Goal: Task Accomplishment & Management: Use online tool/utility

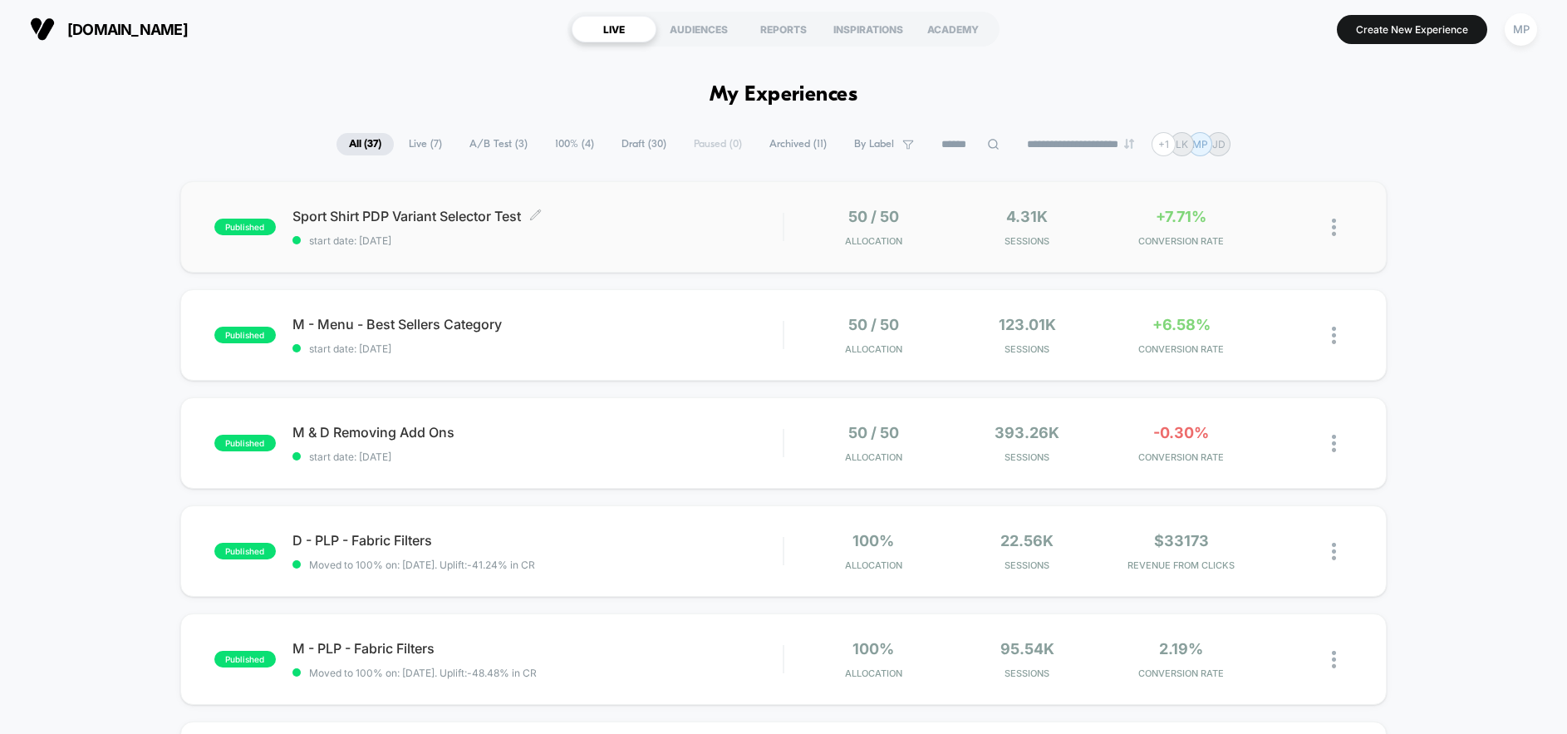
click at [715, 238] on span "start date: [DATE]" at bounding box center [537, 240] width 490 height 12
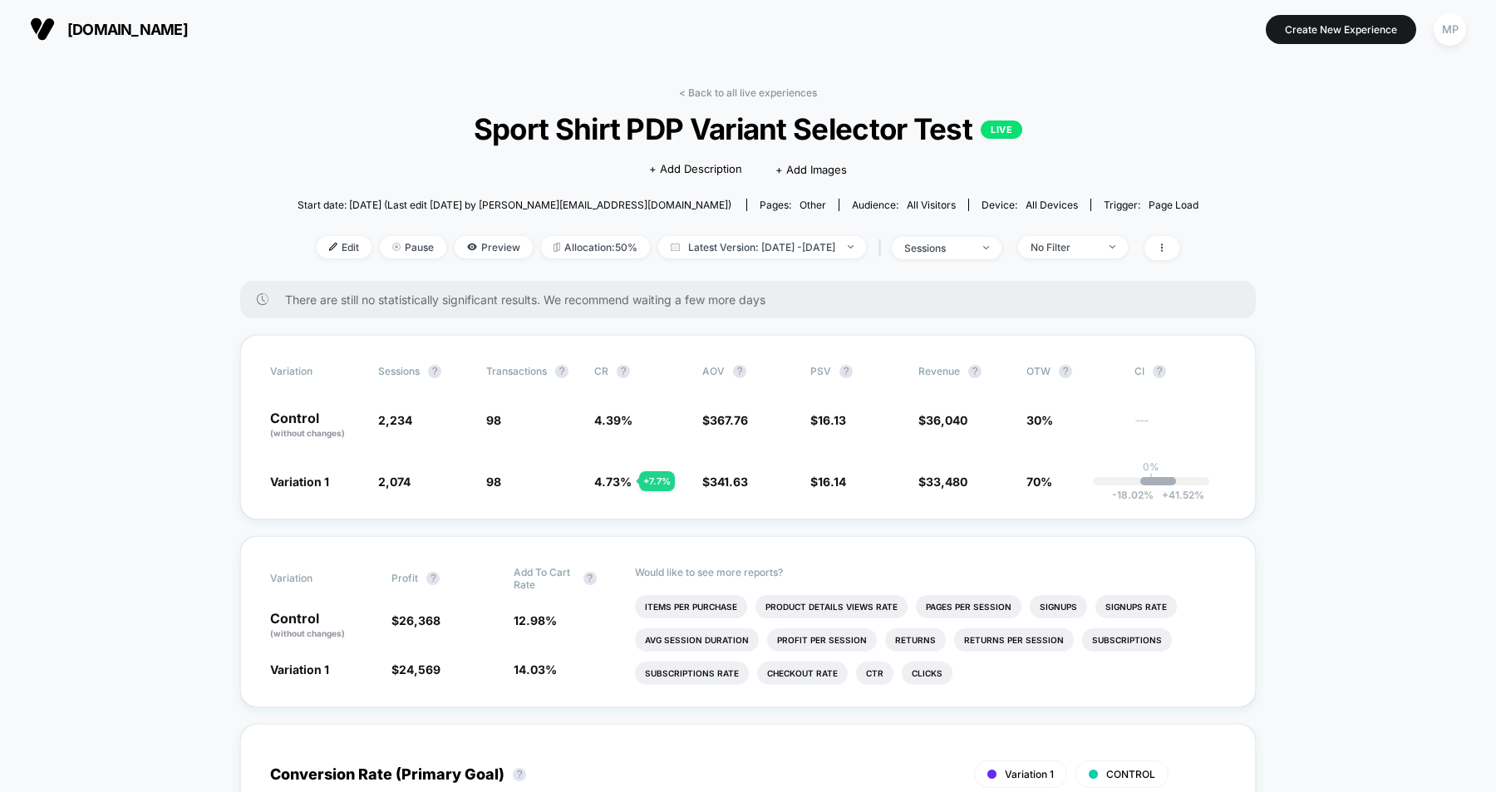
click at [181, 25] on span "[DOMAIN_NAME]" at bounding box center [127, 29] width 120 height 17
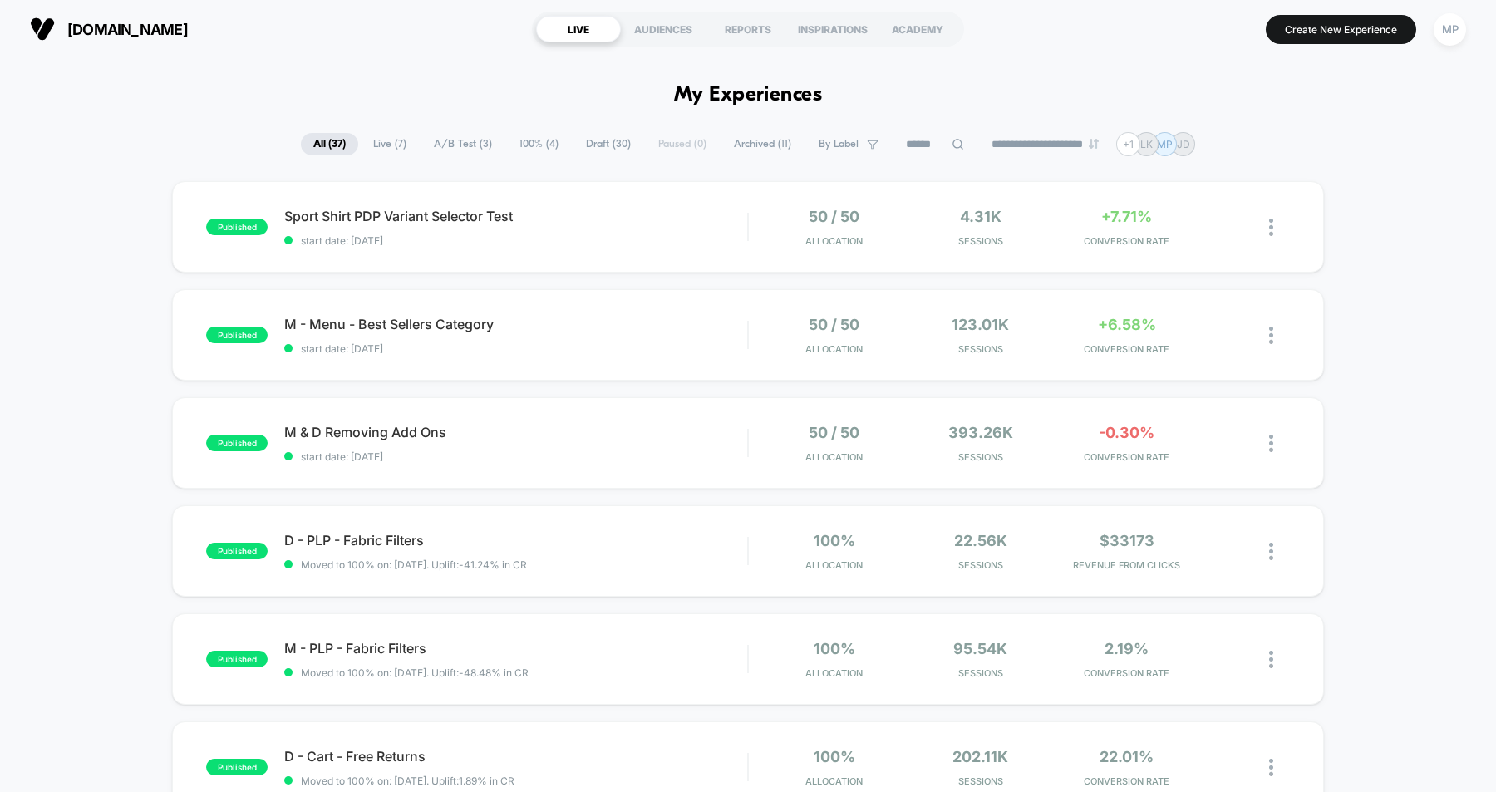
click at [602, 143] on span "Draft ( 30 )" at bounding box center [608, 144] width 70 height 22
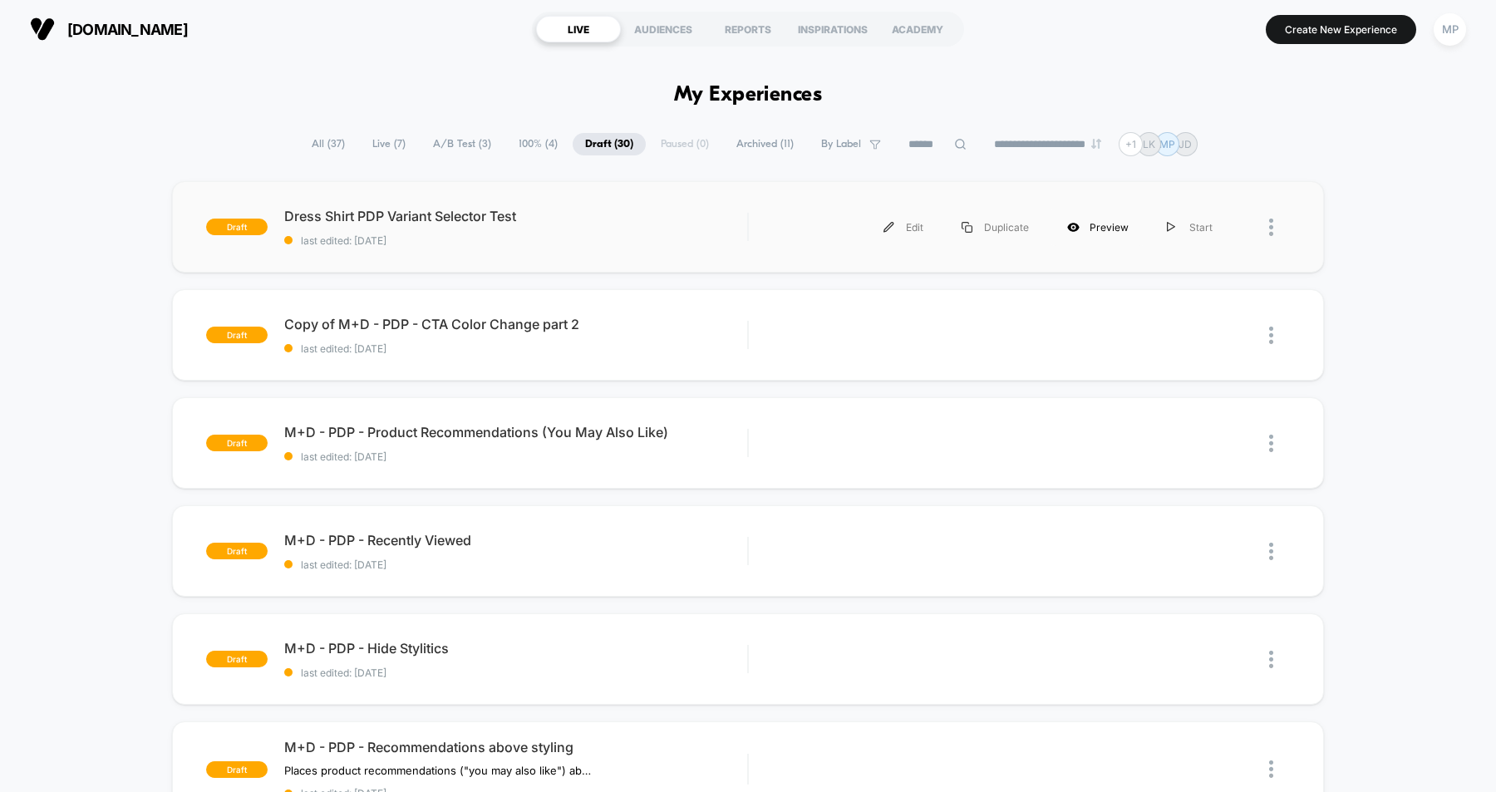
click at [1095, 227] on div "Preview" at bounding box center [1098, 227] width 100 height 37
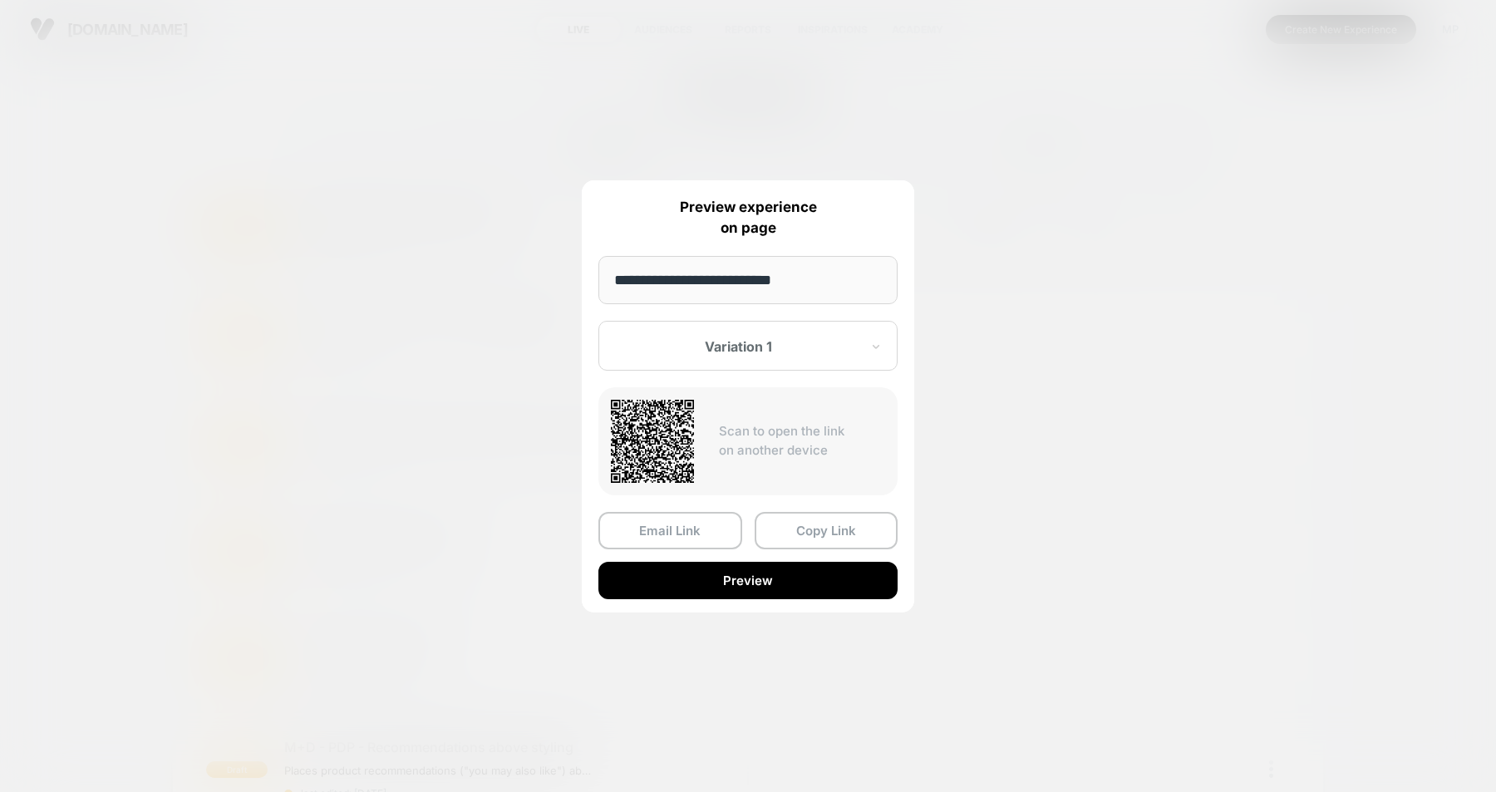
click at [985, 250] on div at bounding box center [748, 396] width 1496 height 792
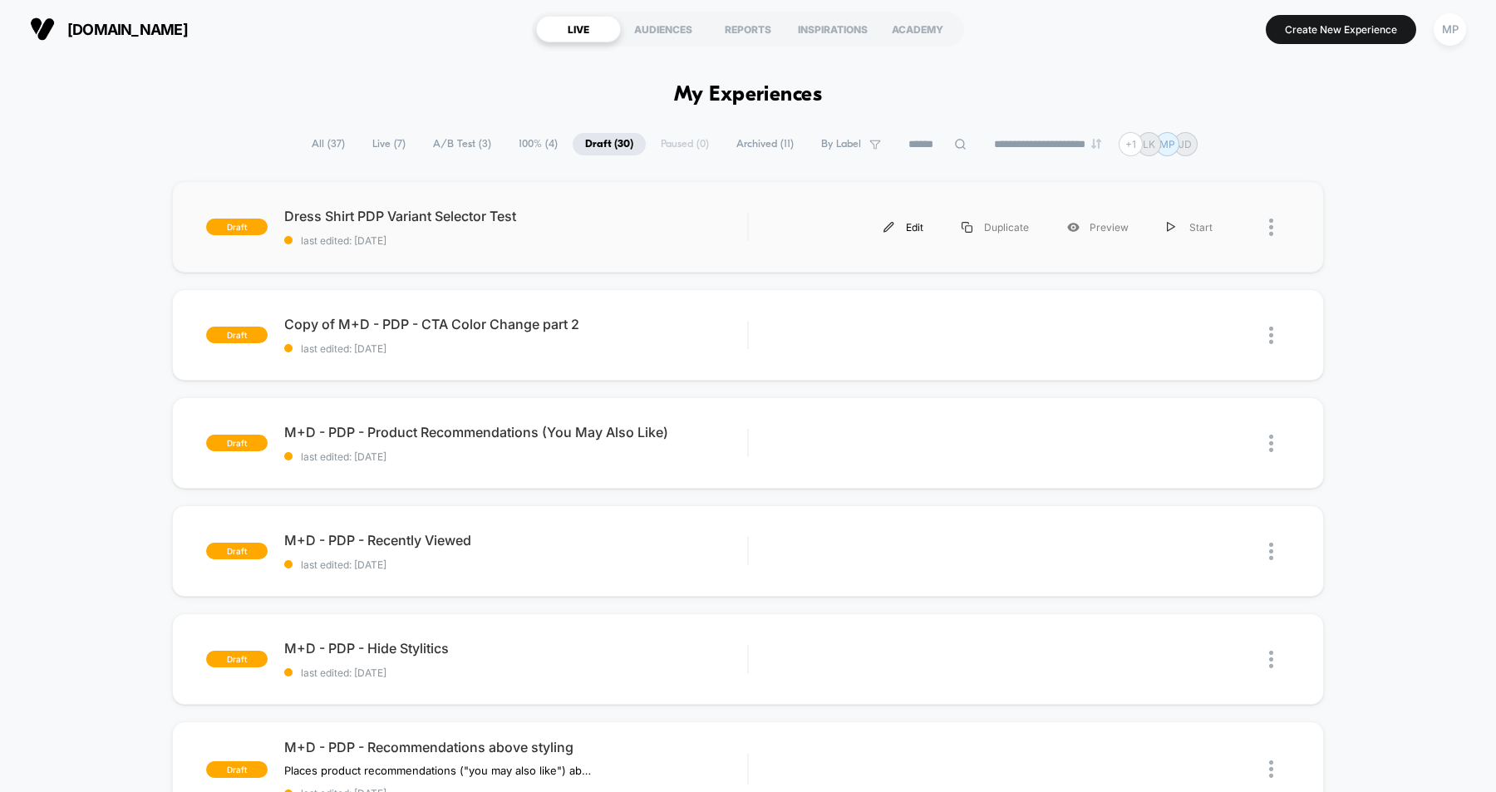
click at [903, 227] on div "Edit" at bounding box center [903, 227] width 78 height 37
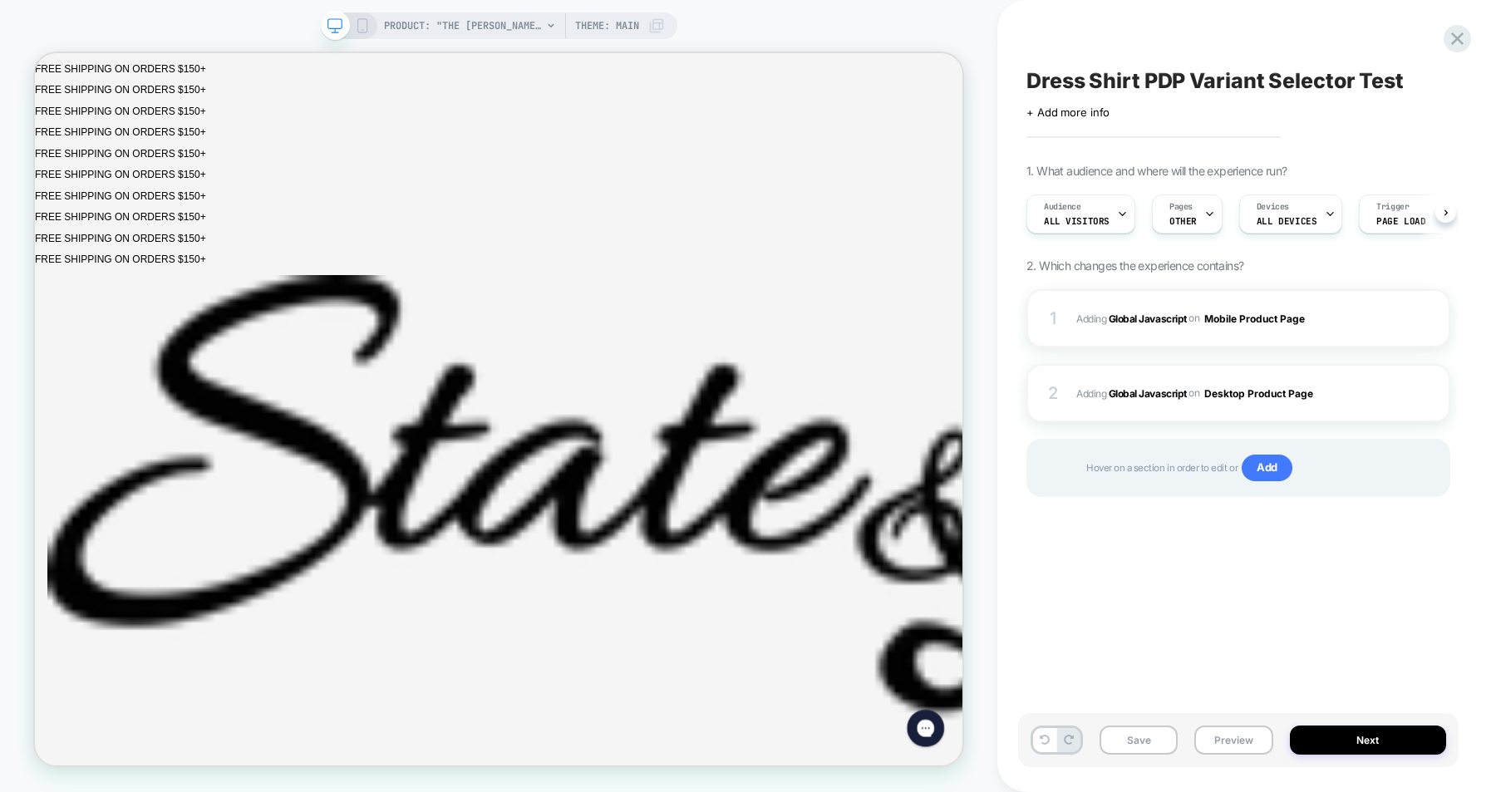
click at [1357, 733] on button "Next" at bounding box center [1368, 739] width 157 height 29
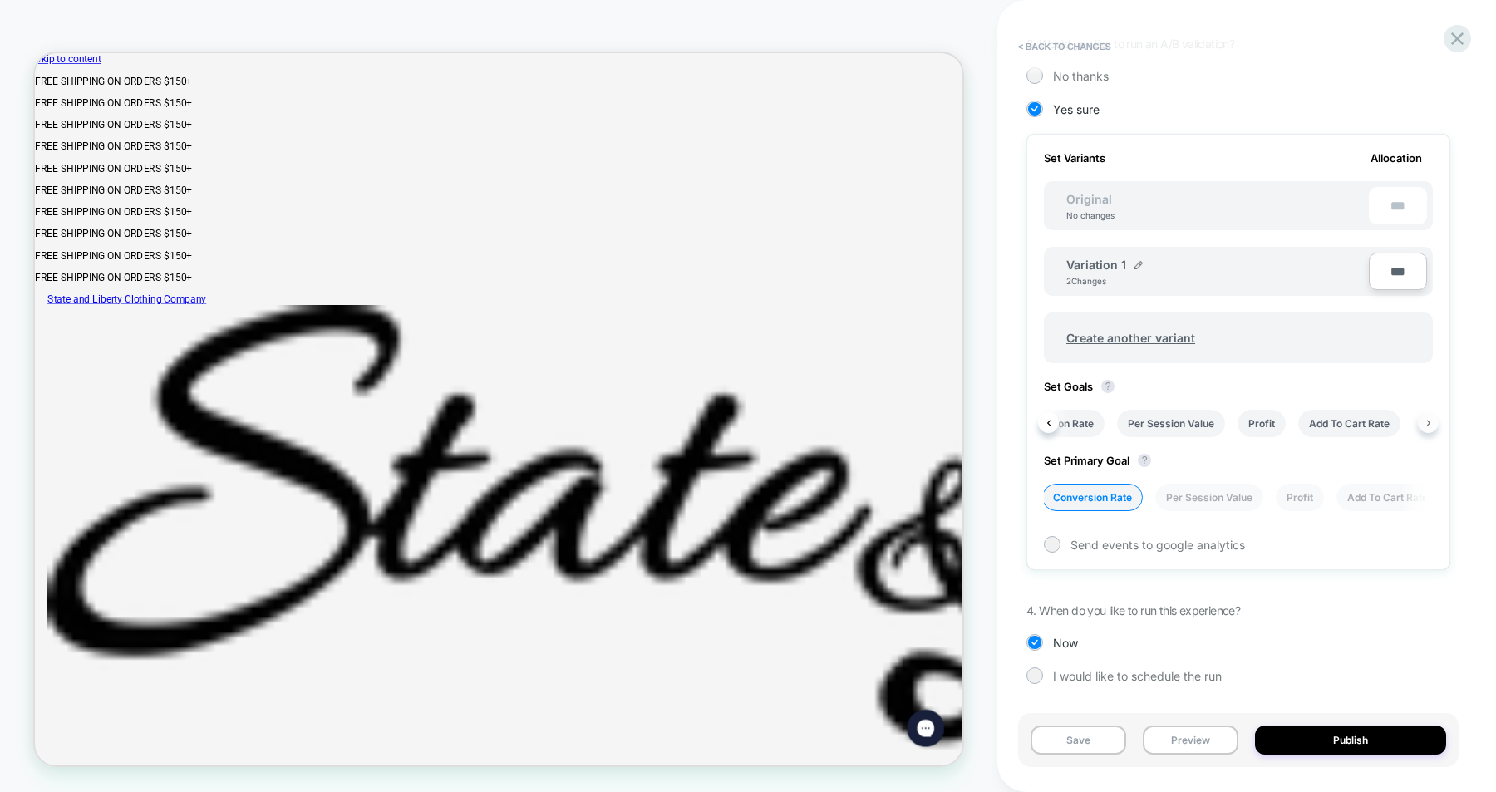
scroll to position [0, 110]
click at [1425, 422] on icon at bounding box center [1428, 423] width 7 height 7
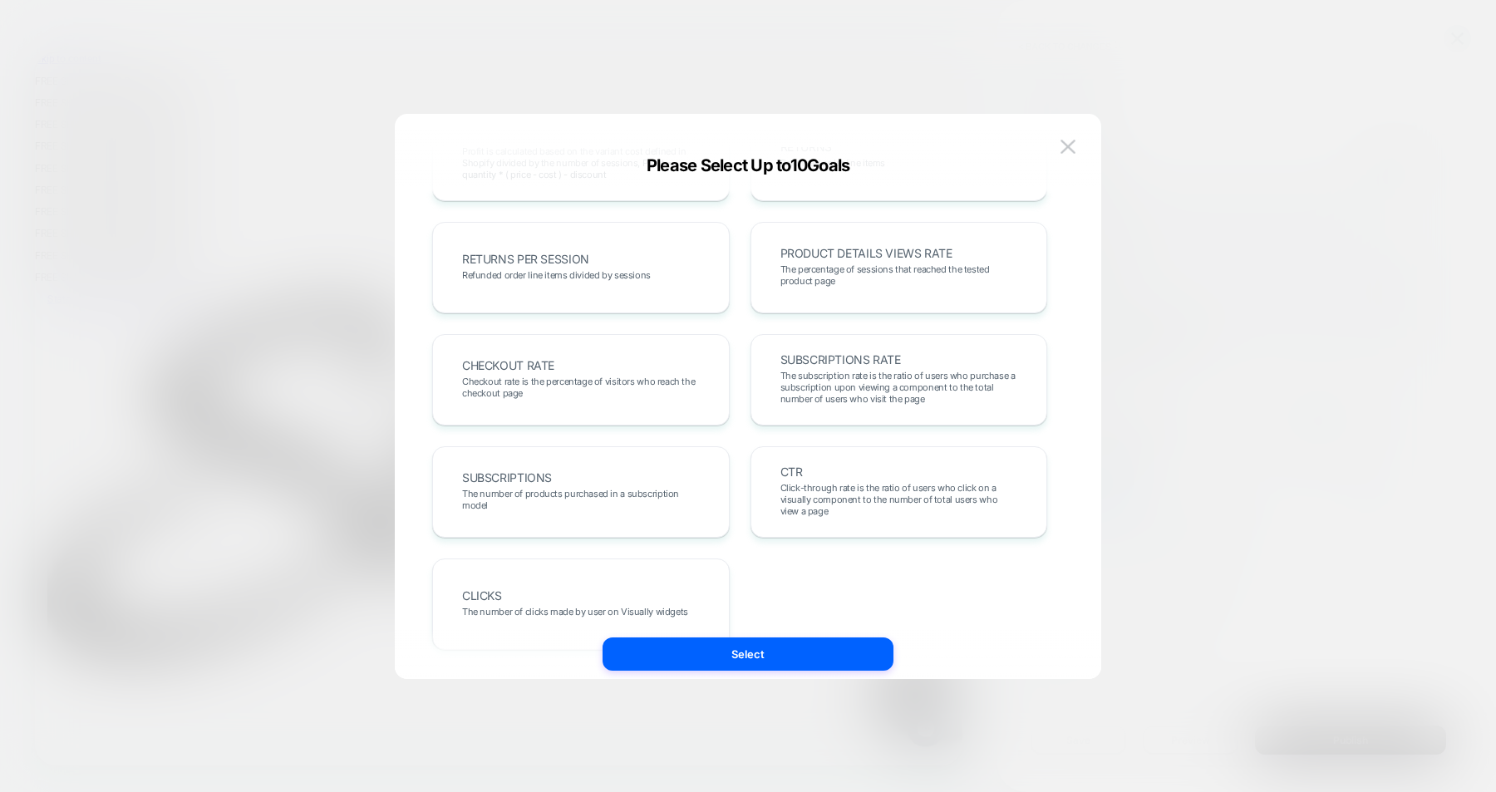
scroll to position [573, 0]
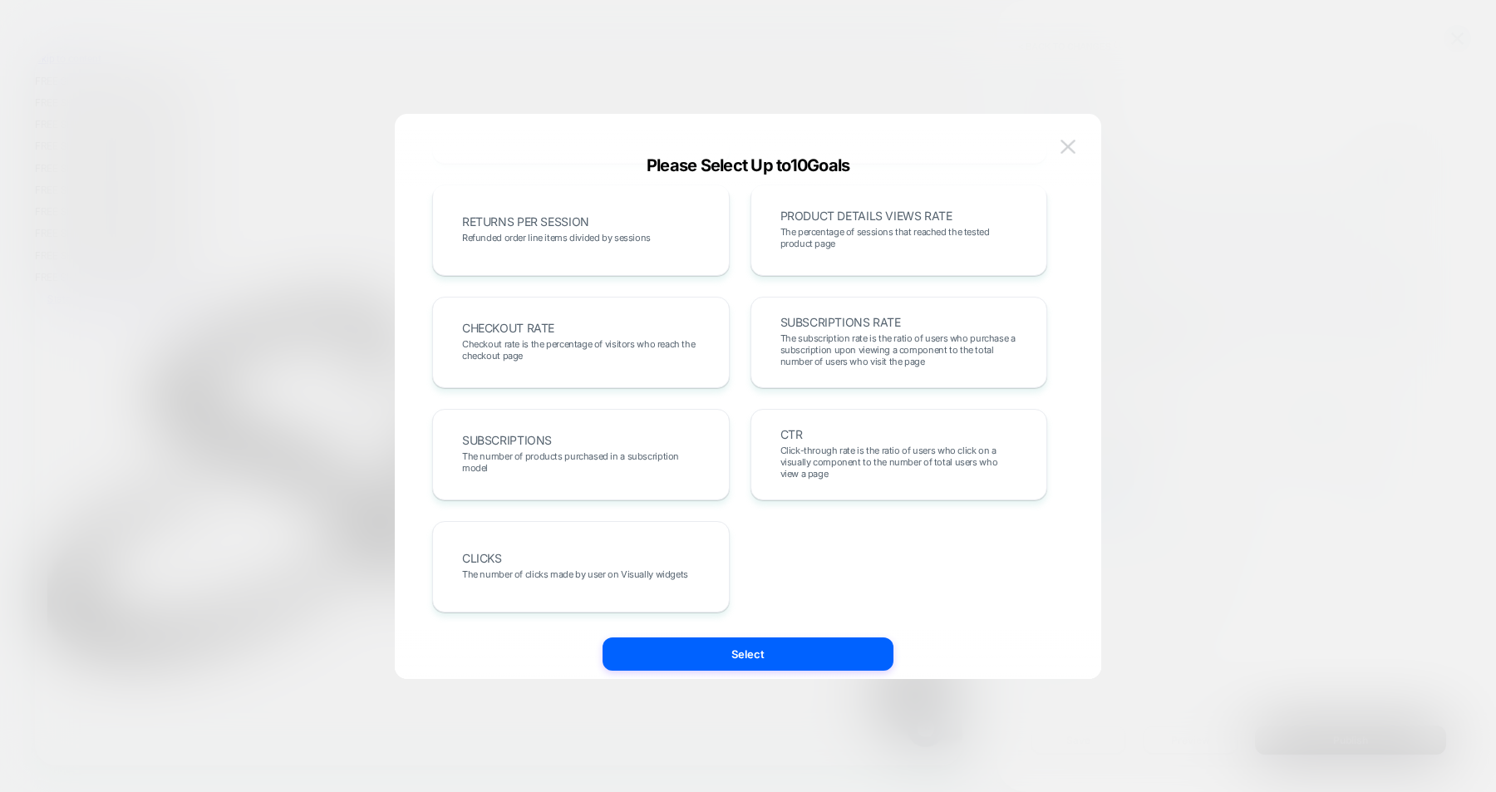
click at [1065, 141] on img at bounding box center [1067, 147] width 15 height 14
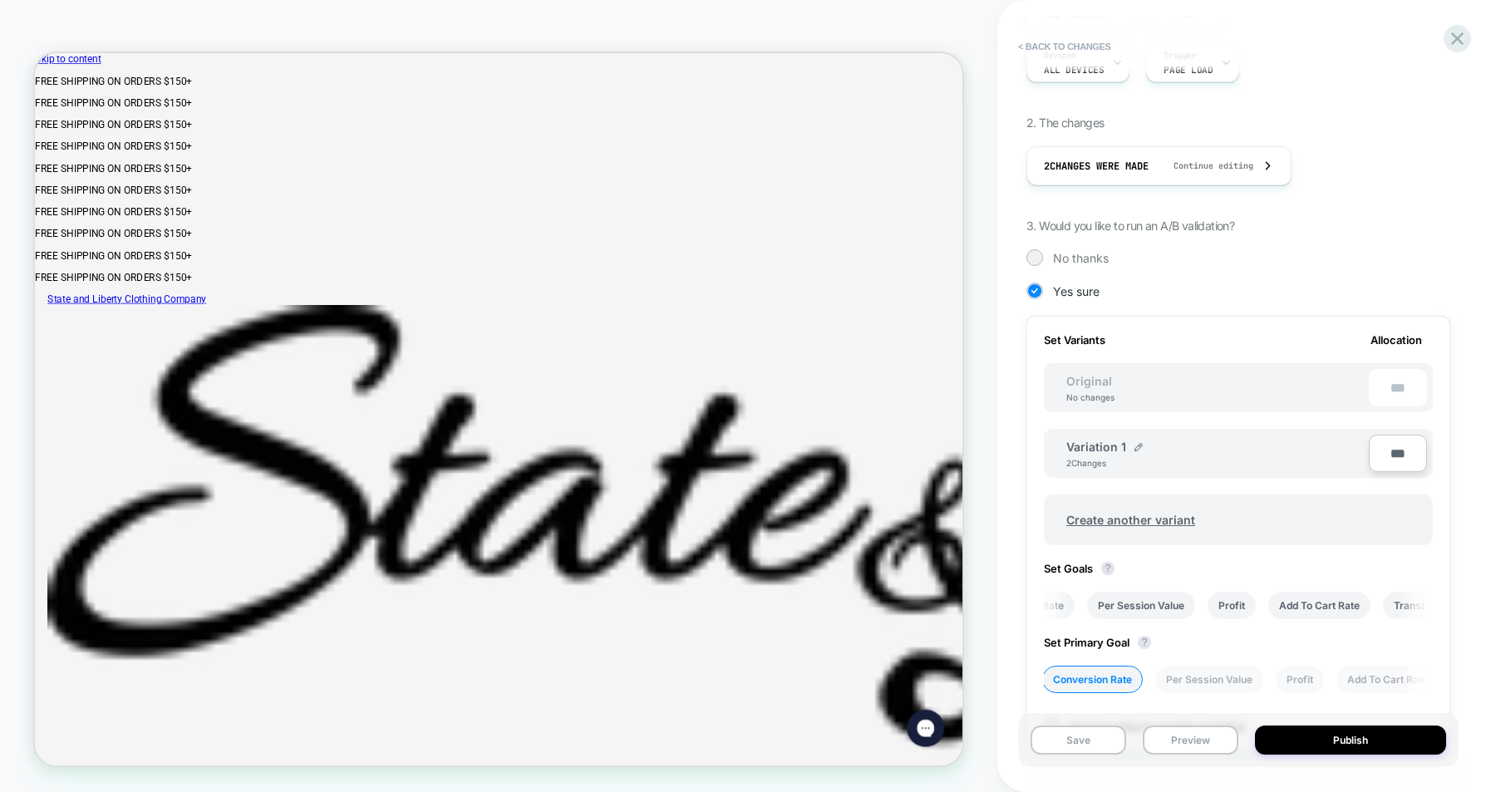
scroll to position [414, 0]
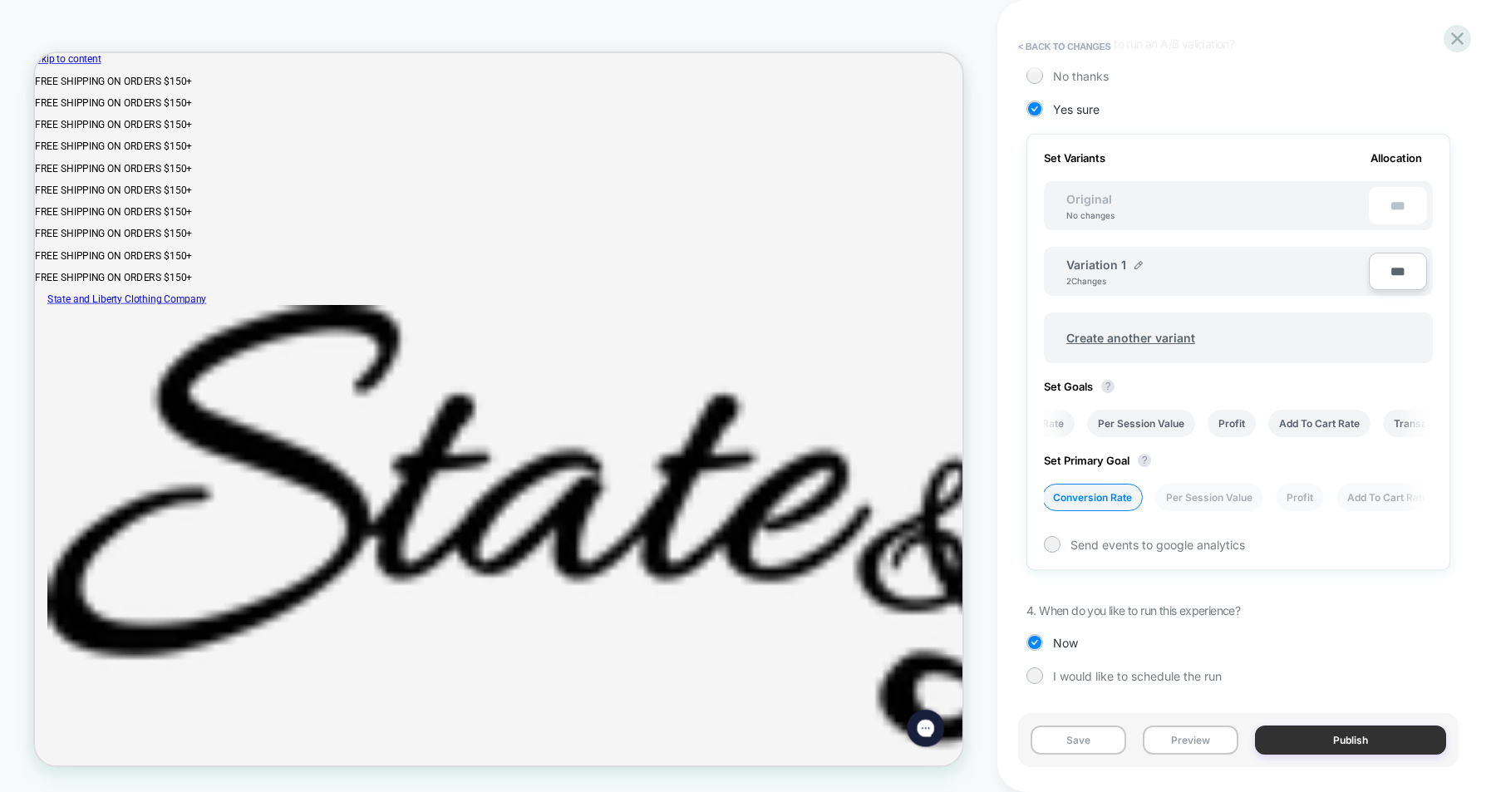
click at [1309, 733] on button "Publish" at bounding box center [1350, 739] width 191 height 29
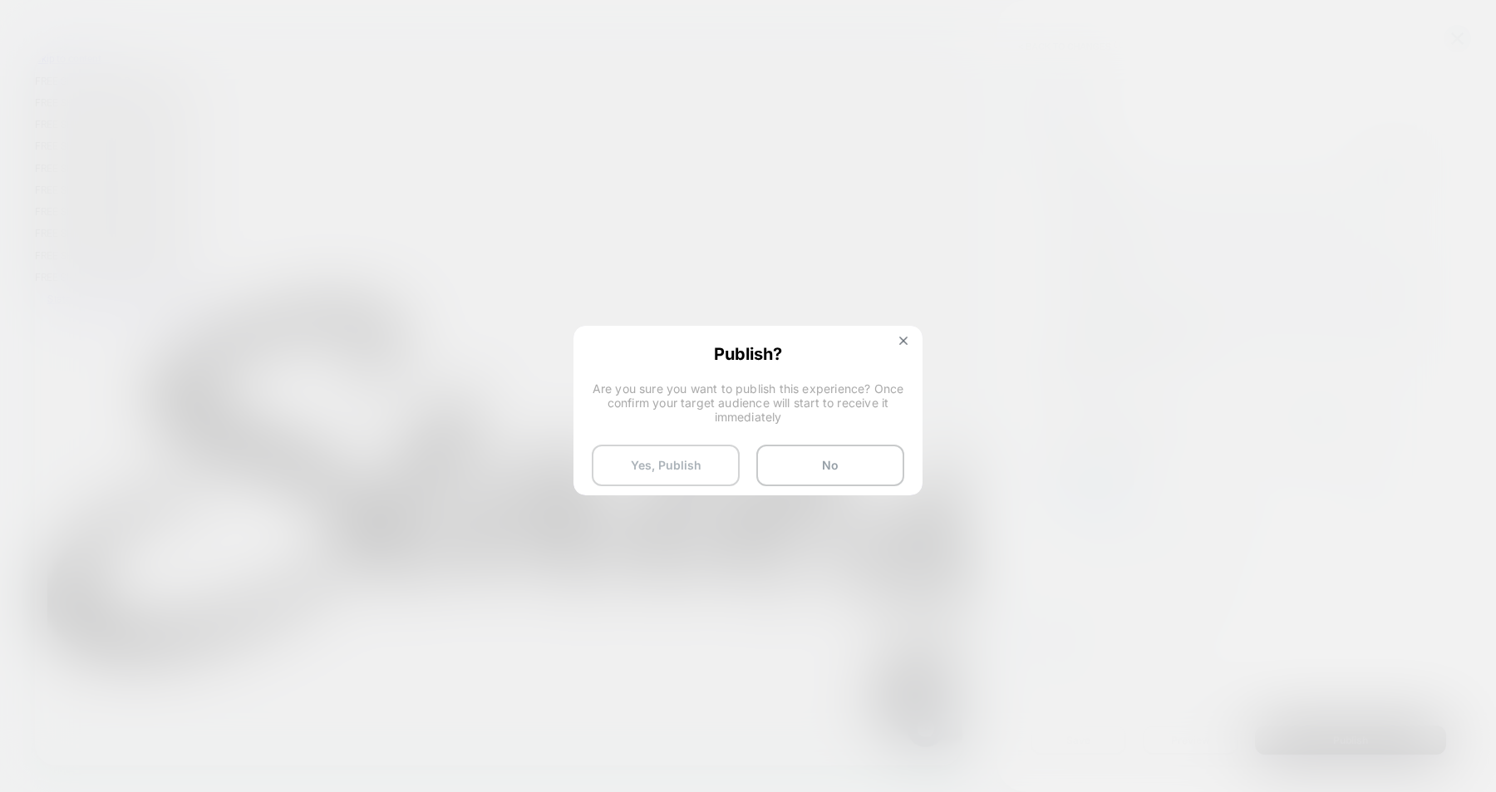
click at [692, 461] on button "Yes, Publish" at bounding box center [666, 466] width 148 height 42
